Goal: Find specific page/section: Find specific page/section

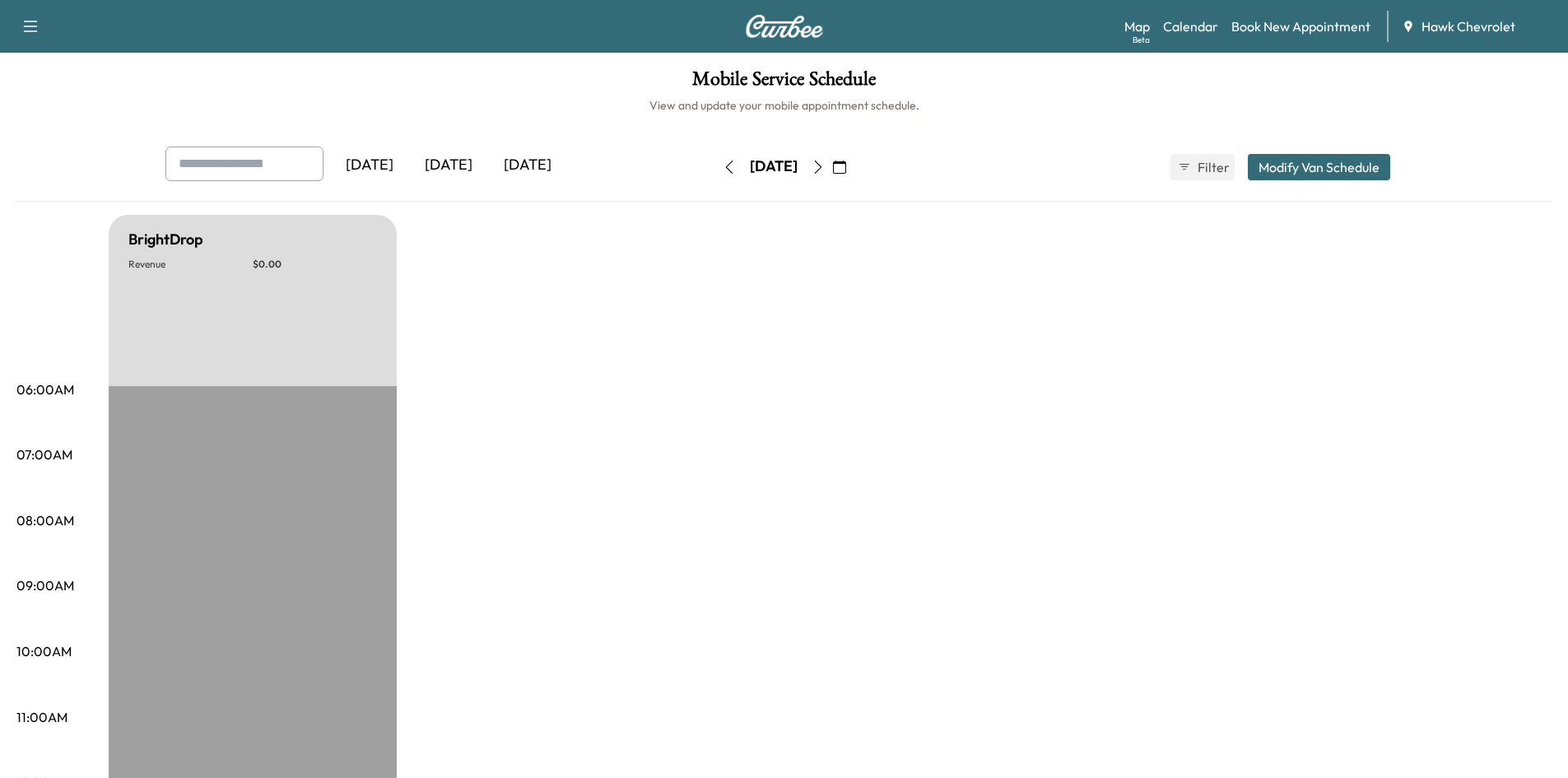
click at [459, 156] on div "[DATE]" at bounding box center [449, 165] width 79 height 38
click at [505, 165] on div "[DATE]" at bounding box center [527, 165] width 79 height 38
click at [846, 165] on icon "button" at bounding box center [840, 167] width 14 height 14
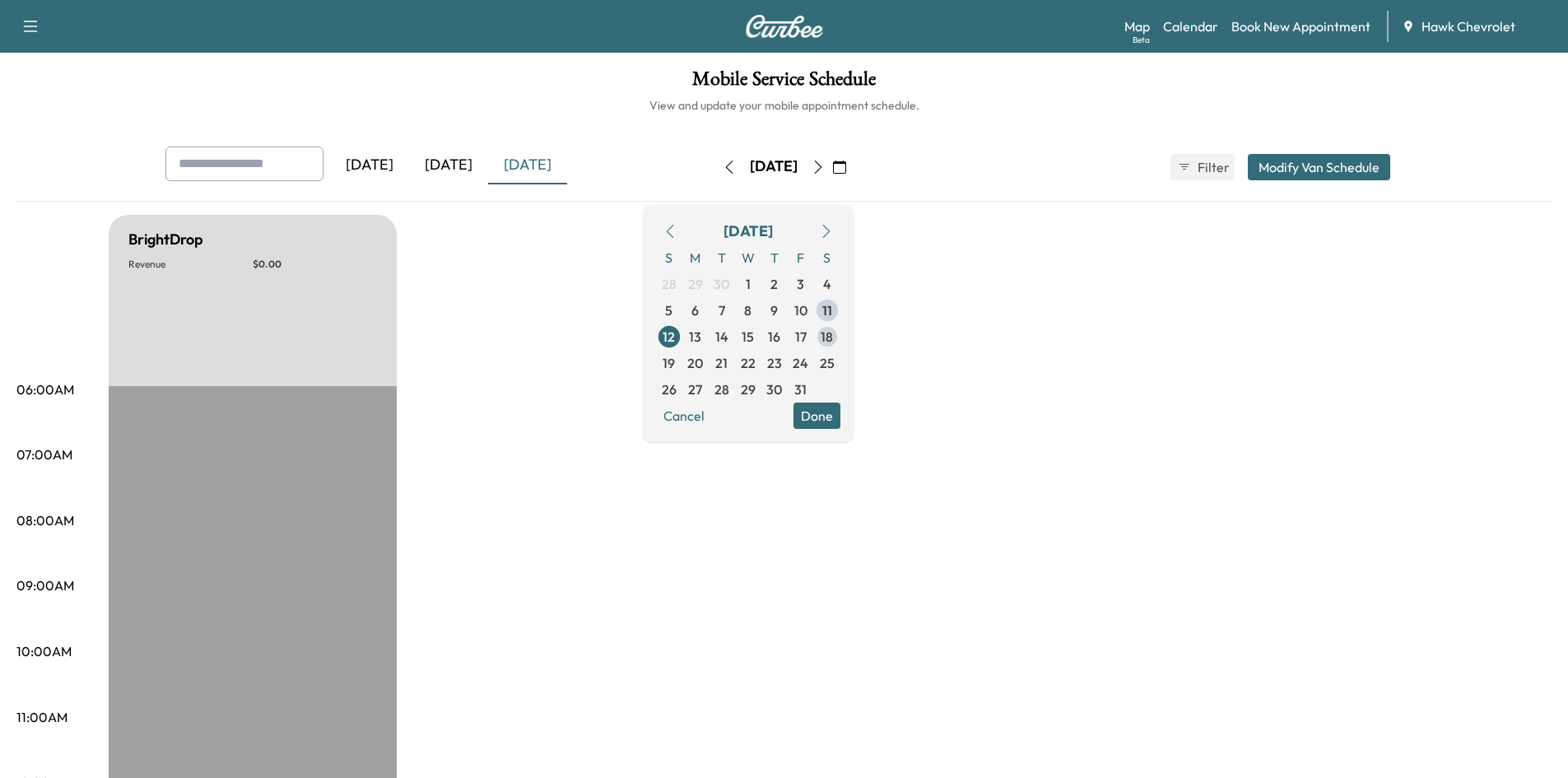
click at [841, 334] on span "18" at bounding box center [827, 336] width 26 height 26
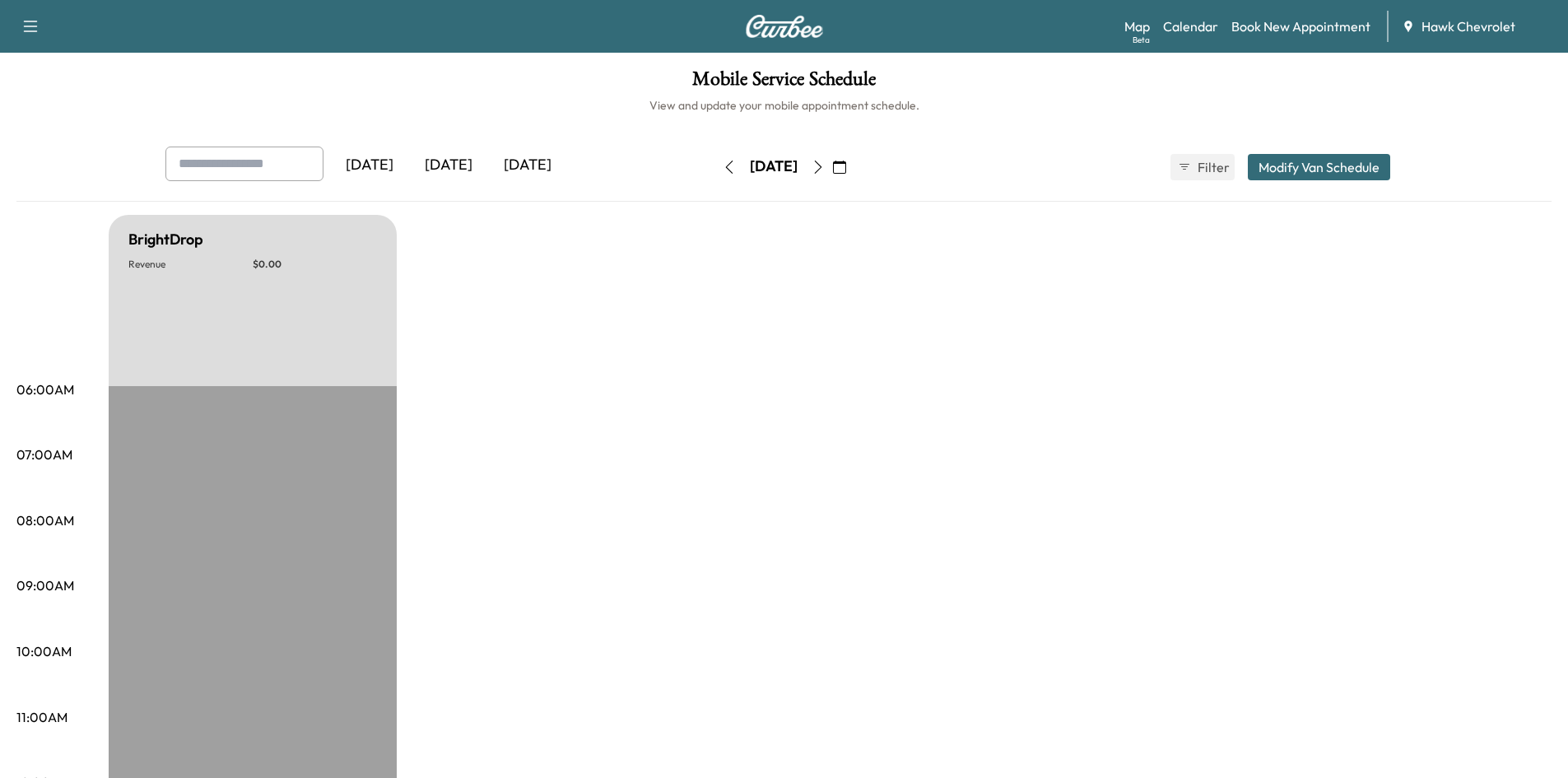
click at [460, 158] on div "[DATE]" at bounding box center [449, 165] width 79 height 38
click at [764, 27] on img at bounding box center [785, 26] width 79 height 23
